Goal: Task Accomplishment & Management: Complete application form

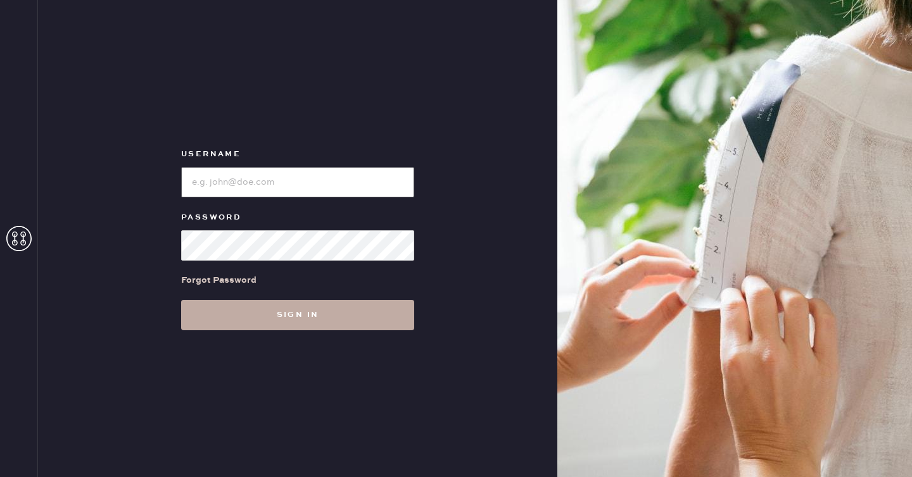
type input "reformationseattle"
click at [308, 308] on button "Sign in" at bounding box center [297, 315] width 233 height 30
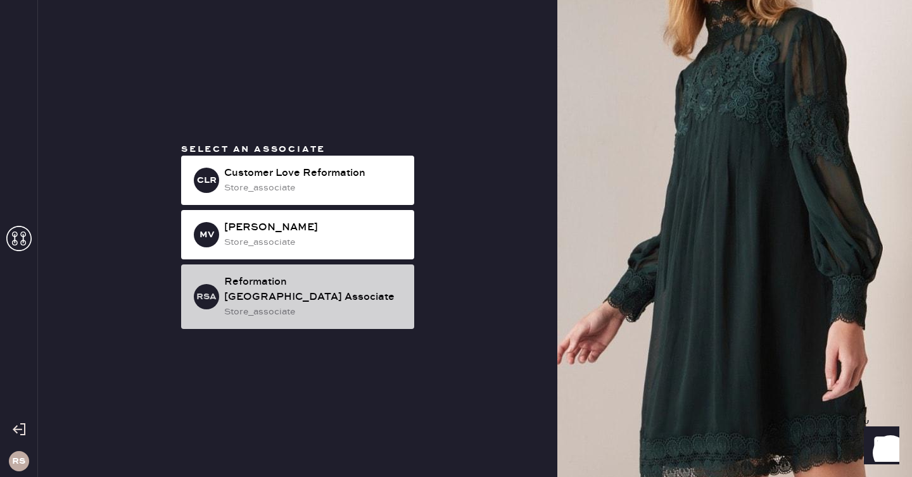
click at [346, 305] on div "store_associate" at bounding box center [314, 312] width 180 height 14
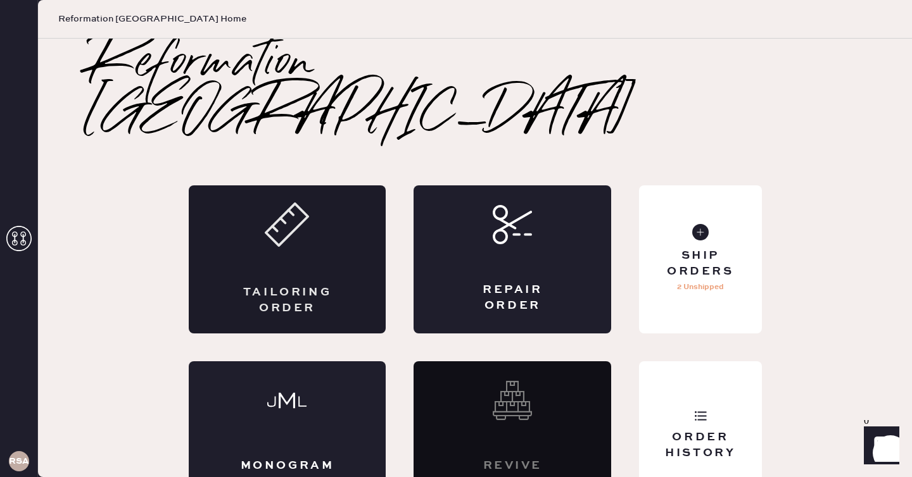
click at [303, 285] on div "Tailoring Order" at bounding box center [287, 301] width 96 height 32
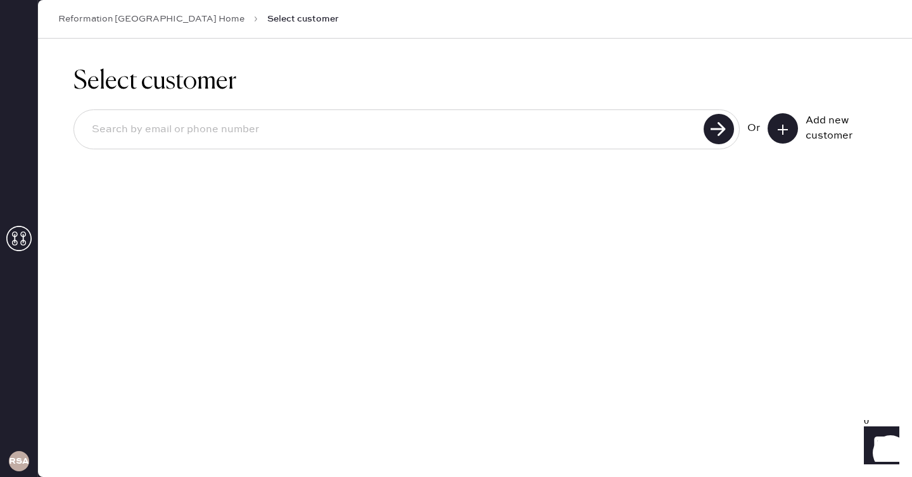
click at [310, 132] on input at bounding box center [391, 129] width 618 height 29
type input "[PERSON_NAME]"
click at [790, 128] on button at bounding box center [783, 128] width 30 height 30
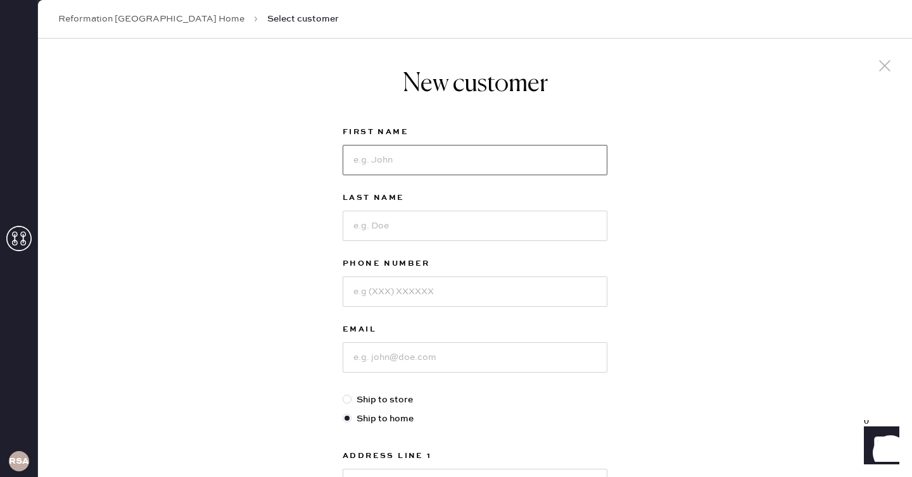
click at [519, 153] on input at bounding box center [475, 160] width 265 height 30
click at [417, 221] on input at bounding box center [475, 226] width 265 height 30
click at [441, 156] on input "[PERSON_NAME]" at bounding box center [475, 160] width 265 height 30
click at [441, 212] on input at bounding box center [475, 226] width 265 height 30
click at [444, 156] on input "[PERSON_NAME]" at bounding box center [475, 160] width 265 height 30
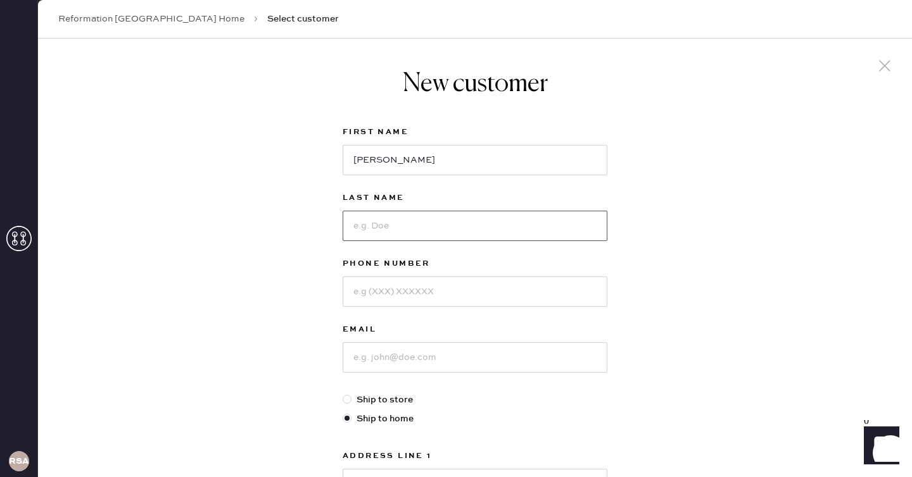
click at [429, 231] on input at bounding box center [475, 226] width 265 height 30
click at [694, 194] on div "New customer First Name [PERSON_NAME] Last Name Phone Number Email Ship to stor…" at bounding box center [475, 431] width 874 height 785
click at [545, 132] on label "First Name" at bounding box center [475, 132] width 265 height 15
click at [544, 156] on input "[PERSON_NAME]" at bounding box center [475, 160] width 265 height 30
type input "[PERSON_NAME]"
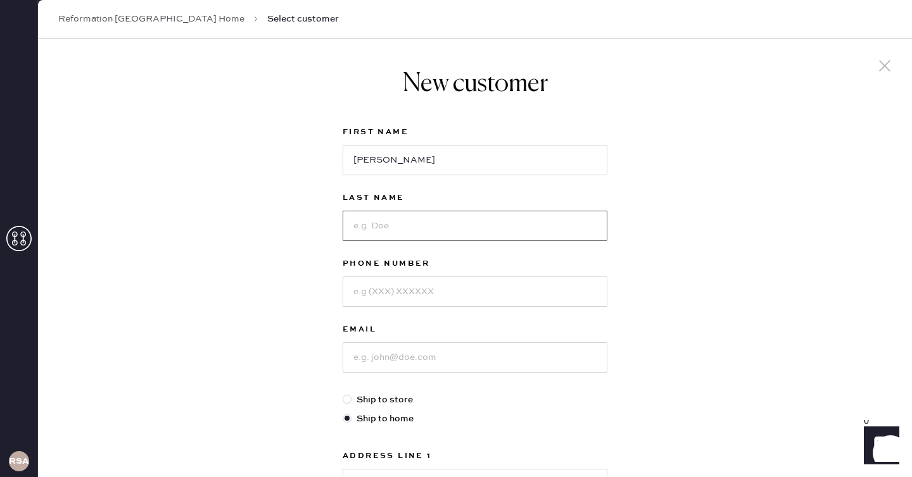
click at [512, 215] on input at bounding box center [475, 226] width 265 height 30
type input "[PERSON_NAME]"
click at [493, 285] on input at bounding box center [475, 292] width 265 height 30
type input "2065073203"
click at [489, 348] on input at bounding box center [475, 358] width 265 height 30
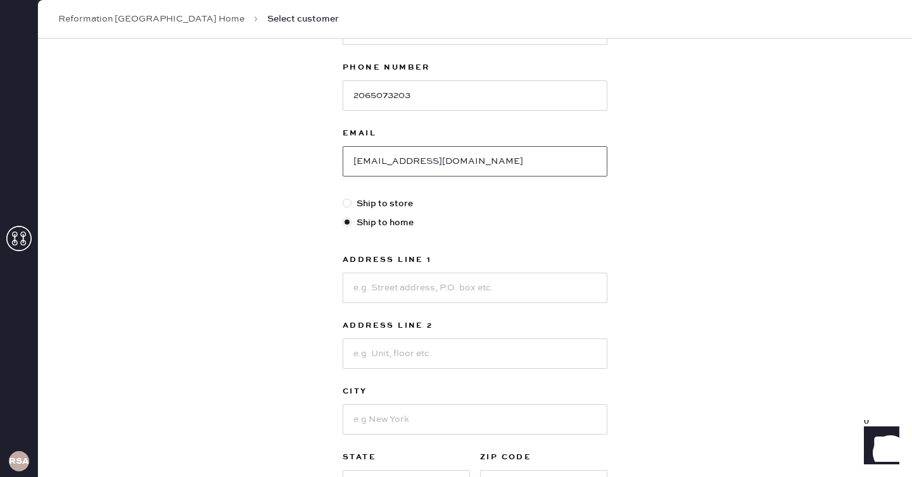
scroll to position [204, 0]
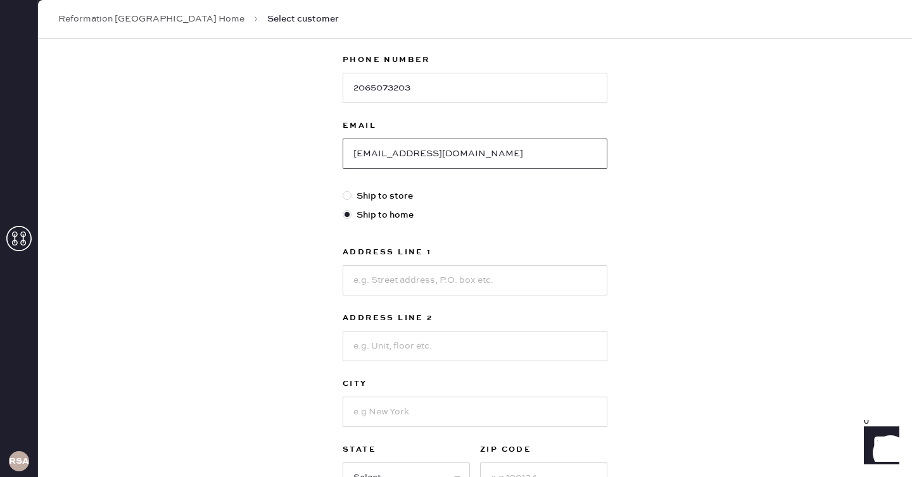
type input "[EMAIL_ADDRESS][DOMAIN_NAME]"
click at [461, 304] on div "Address Line 1 Address Line 2 City State Select AK [GEOGRAPHIC_DATA] CO [GEOGRA…" at bounding box center [475, 369] width 265 height 248
click at [461, 298] on div "Address Line 1 Address Line 2 City State Select AK [GEOGRAPHIC_DATA] CO [GEOGRA…" at bounding box center [475, 369] width 265 height 248
click at [466, 289] on input at bounding box center [475, 280] width 265 height 30
type input "[STREET_ADDRESS]"
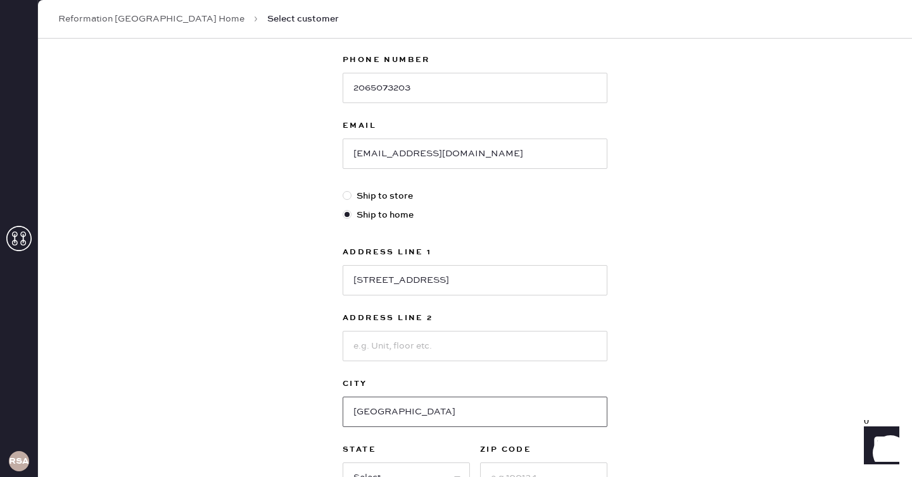
type input "[GEOGRAPHIC_DATA]"
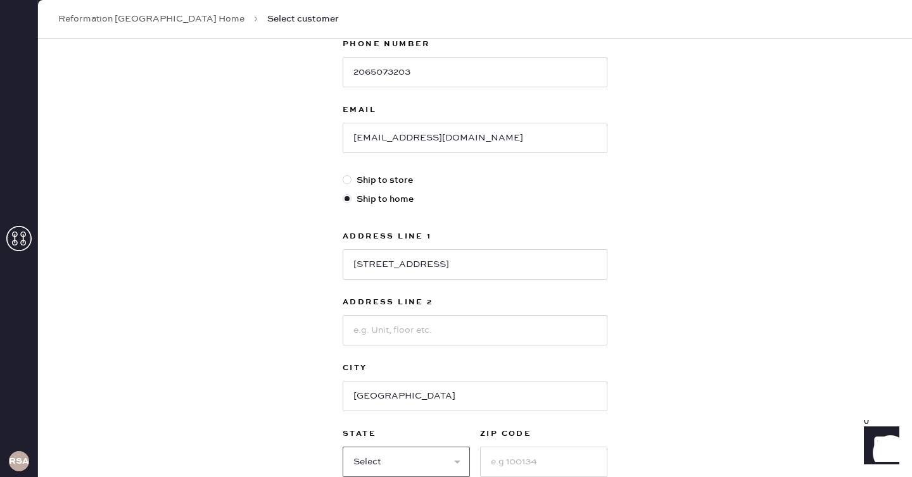
select select "WA"
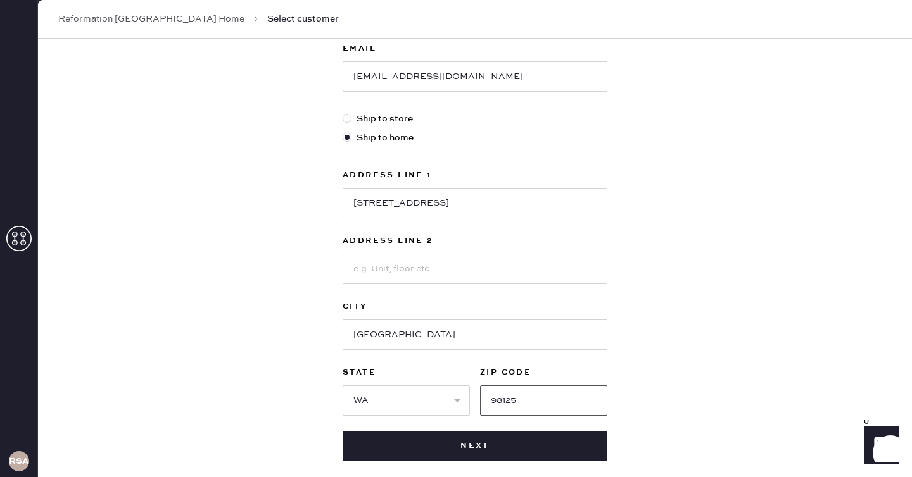
scroll to position [286, 0]
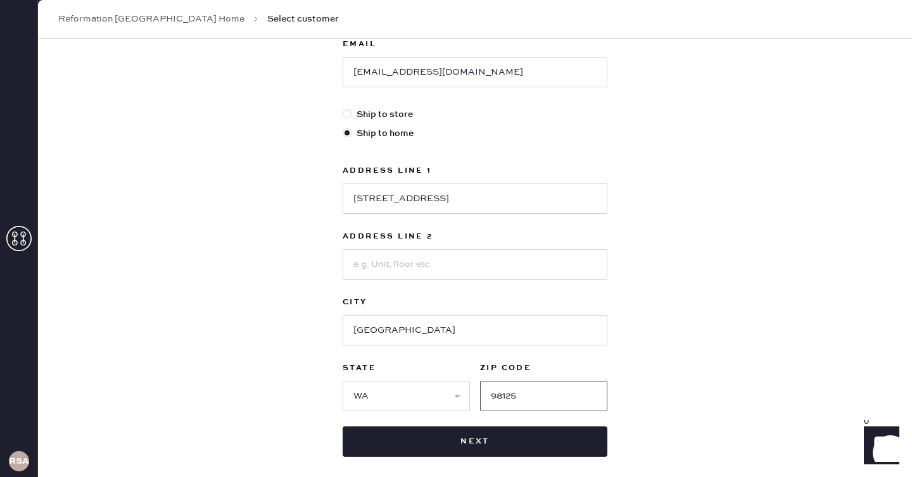
type input "98125"
click at [595, 474] on div "New customer First Name [PERSON_NAME] Last Name [PERSON_NAME] Phone Number [PHO…" at bounding box center [474, 120] width 285 height 735
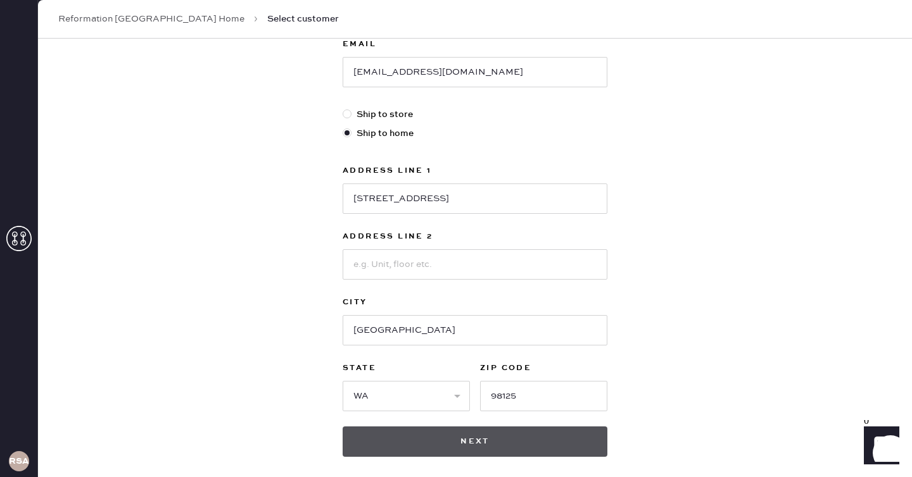
click at [589, 438] on button "Next" at bounding box center [475, 442] width 265 height 30
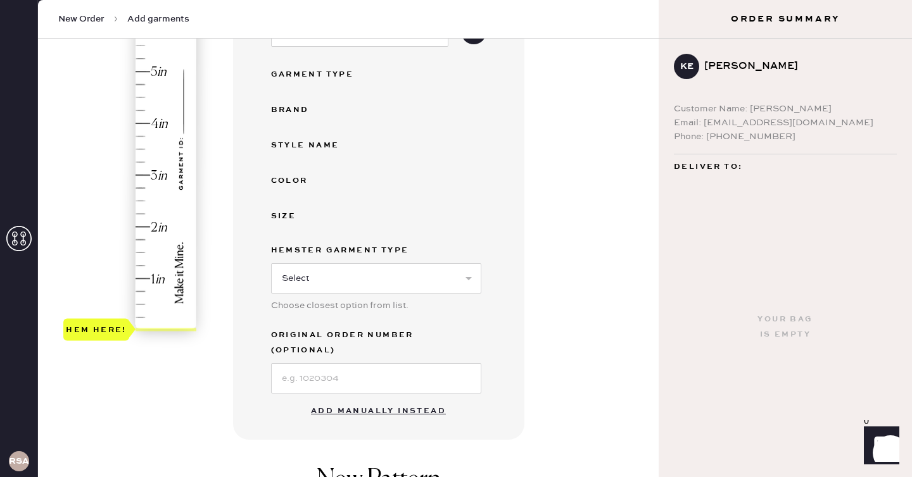
scroll to position [236, 0]
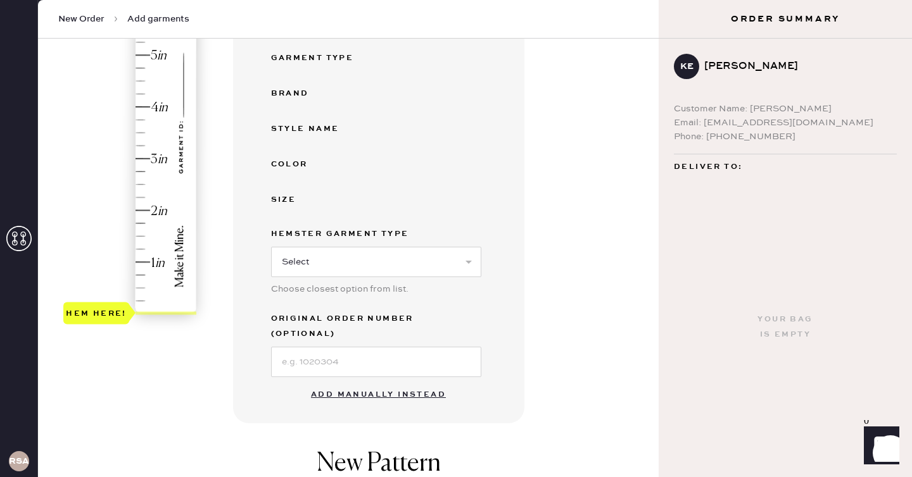
click at [377, 385] on button "Add manually instead" at bounding box center [378, 394] width 150 height 25
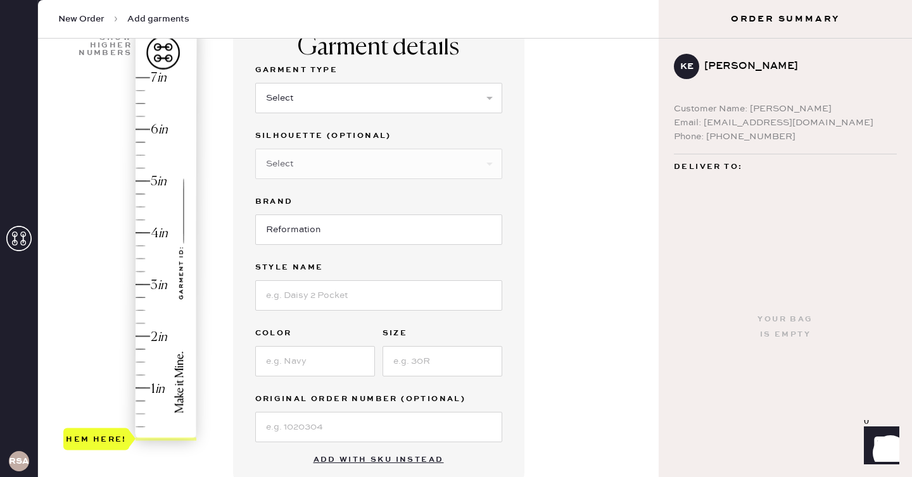
scroll to position [107, 0]
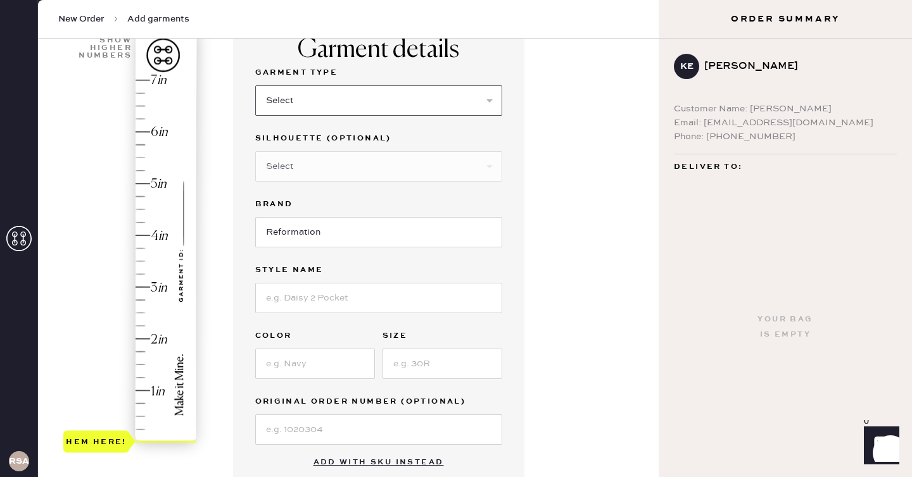
click at [363, 96] on select "Select Basic Skirt Jeans Leggings Pants Shorts Basic Sleeved Dress Basic Sleeve…" at bounding box center [378, 100] width 247 height 30
select select "2"
click at [255, 85] on select "Select Basic Skirt Jeans Leggings Pants Shorts Basic Sleeved Dress Basic Sleeve…" at bounding box center [378, 100] width 247 height 30
click at [352, 291] on input at bounding box center [378, 298] width 247 height 30
type input "[PERSON_NAME] Rise Slouchy Wide Leg Jeans"
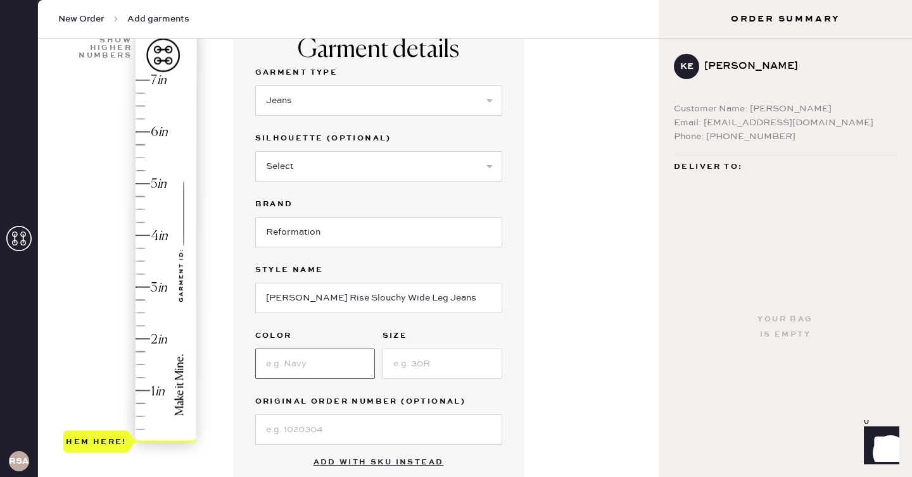
click at [328, 357] on input at bounding box center [315, 364] width 120 height 30
type input "[GEOGRAPHIC_DATA]"
type input "26"
type input "4.5"
click at [143, 207] on div "Hem here!" at bounding box center [130, 262] width 135 height 374
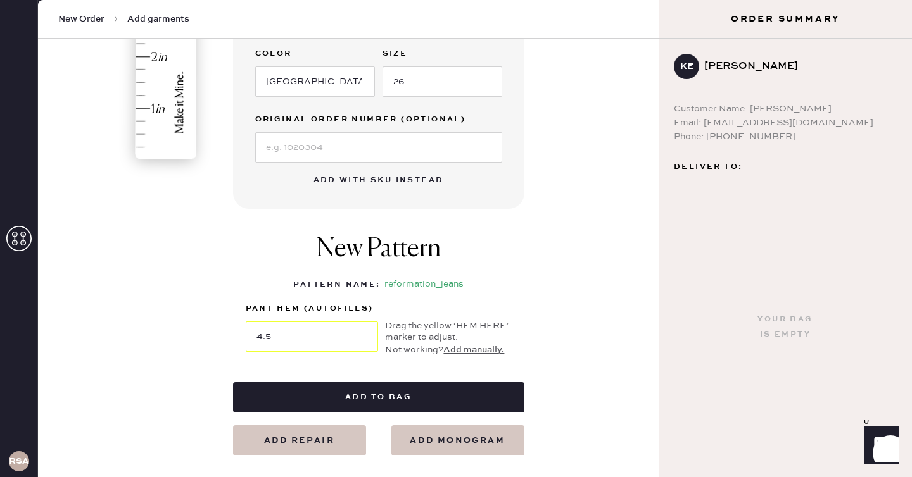
scroll to position [396, 0]
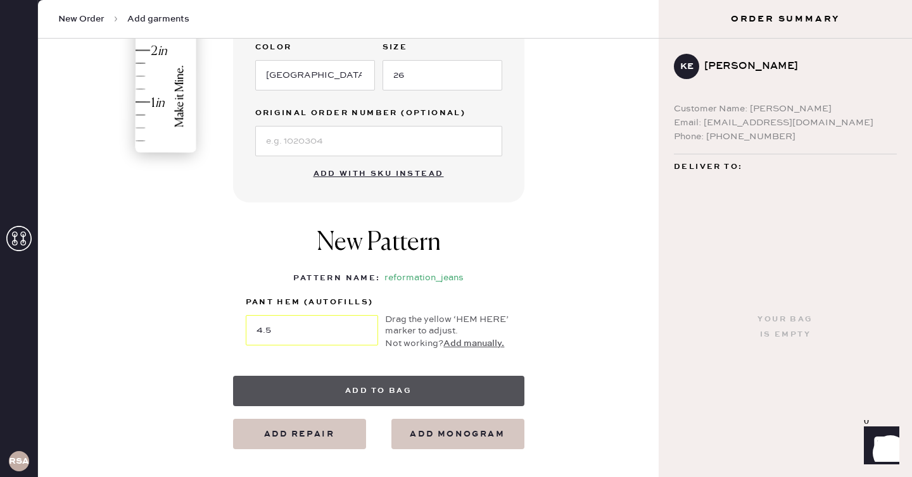
click at [450, 388] on button "Add to bag" at bounding box center [378, 391] width 291 height 30
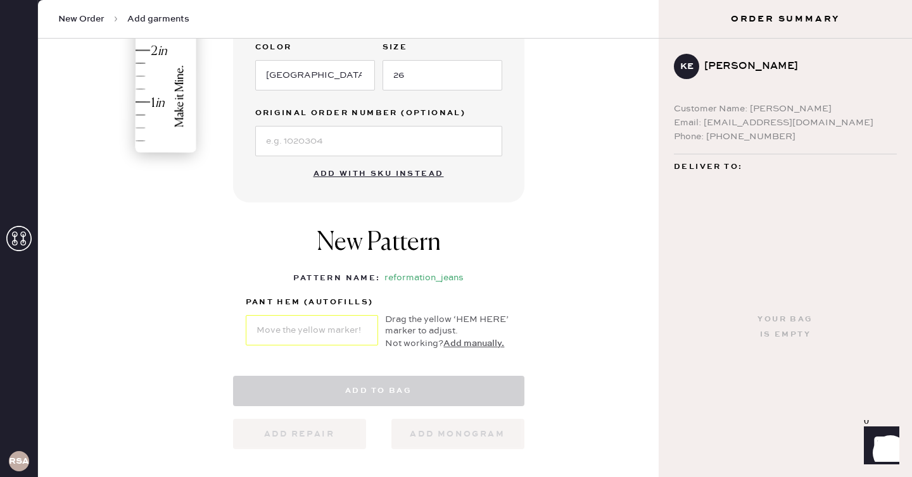
select select "2"
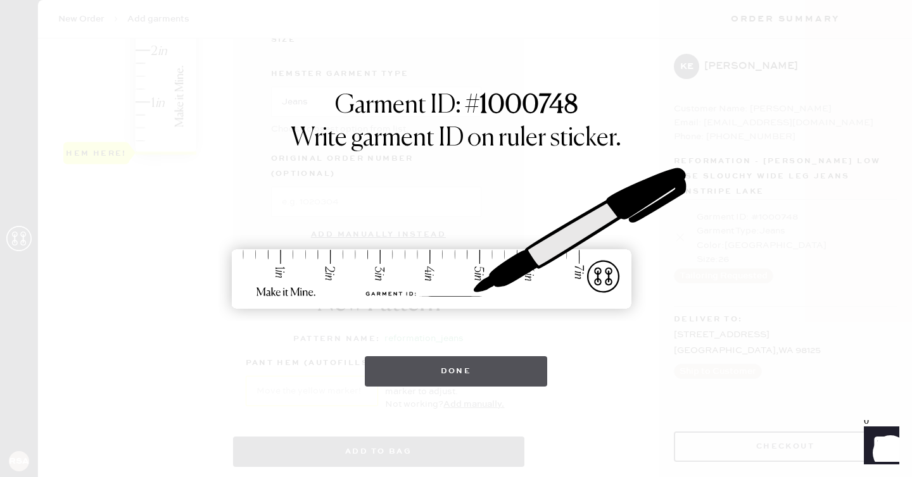
click at [439, 380] on button "Done" at bounding box center [456, 372] width 183 height 30
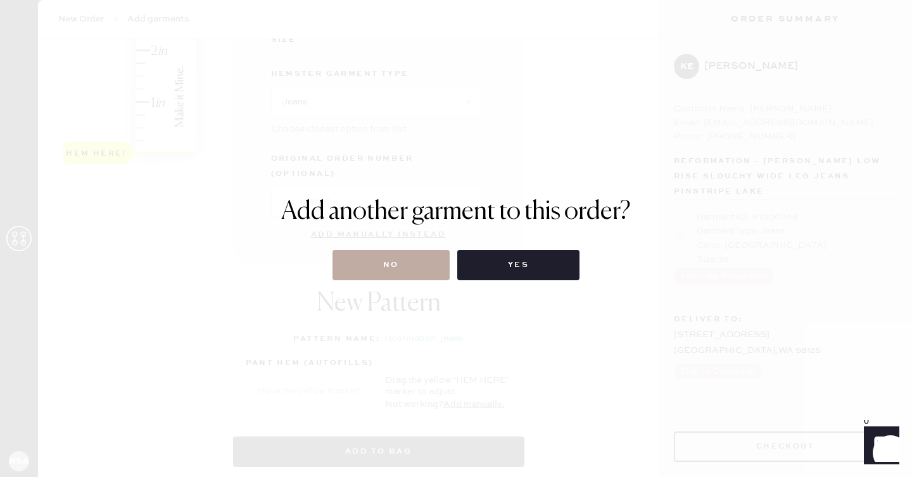
click at [360, 267] on button "No" at bounding box center [390, 265] width 117 height 30
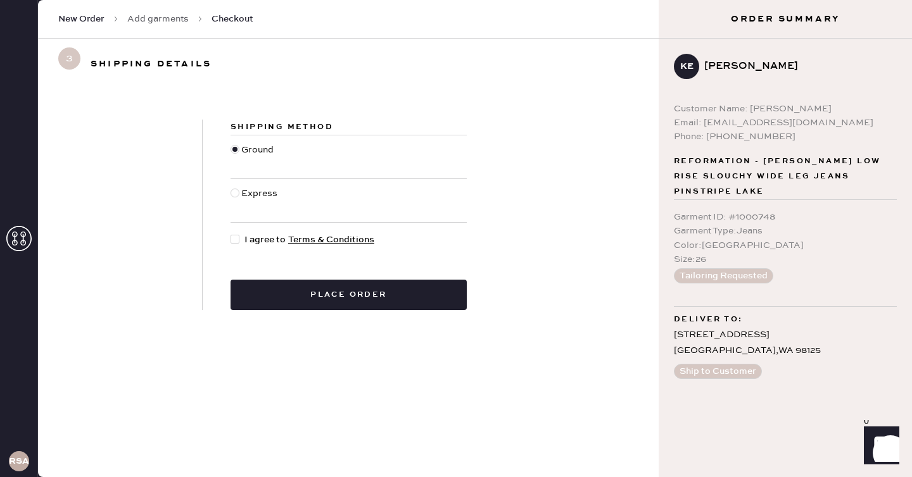
click at [244, 229] on div "Shipping Method Ground Express I agree to Terms & Conditions Place order" at bounding box center [349, 215] width 292 height 191
click at [239, 239] on div at bounding box center [235, 239] width 9 height 9
click at [231, 234] on input "I agree to Terms & Conditions" at bounding box center [231, 233] width 1 height 1
checkbox input "true"
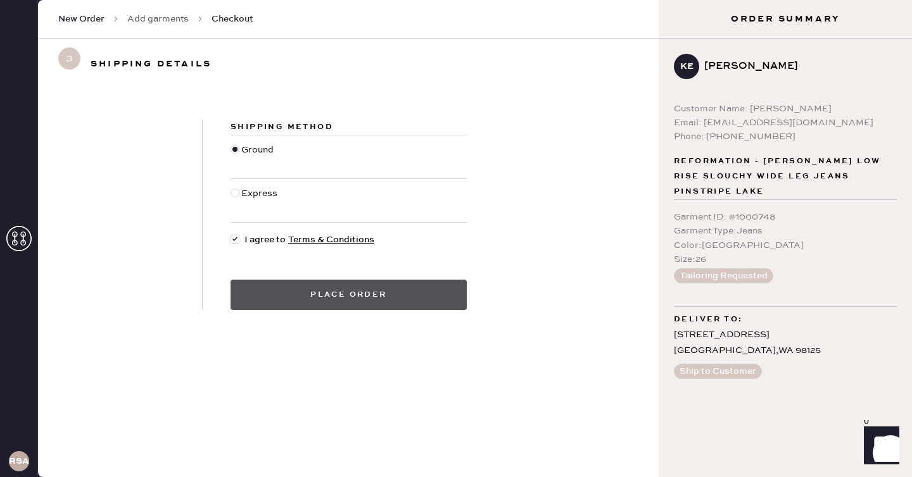
click at [256, 282] on button "Place order" at bounding box center [349, 295] width 236 height 30
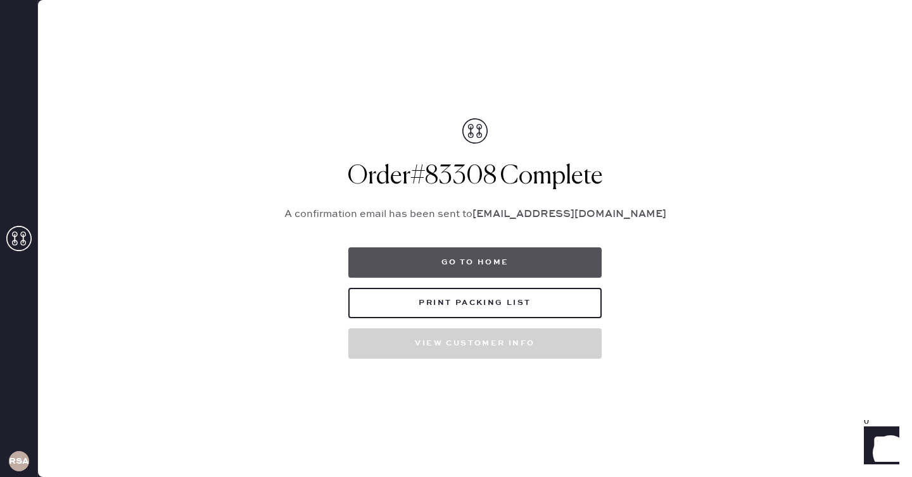
click at [369, 260] on button "Go to home" at bounding box center [474, 263] width 253 height 30
